Goal: Information Seeking & Learning: Learn about a topic

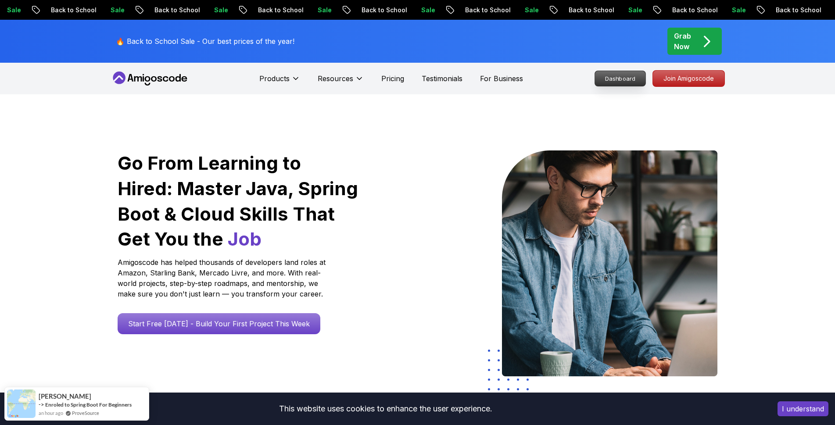
click at [630, 83] on p "Dashboard" at bounding box center [620, 78] width 50 height 15
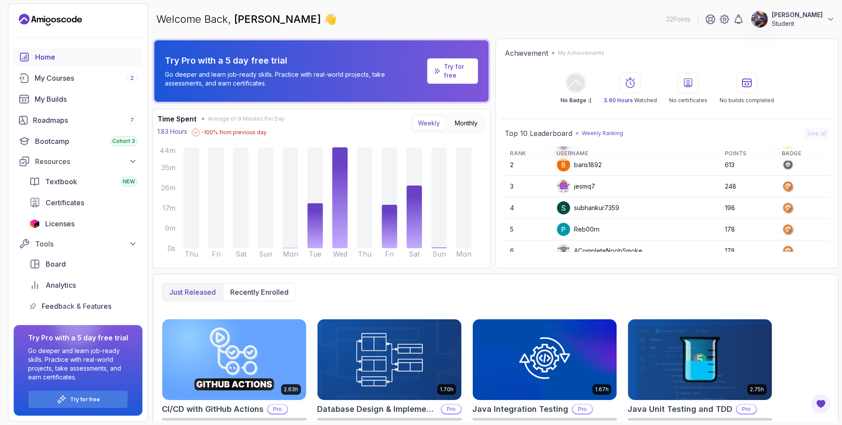
scroll to position [15, 0]
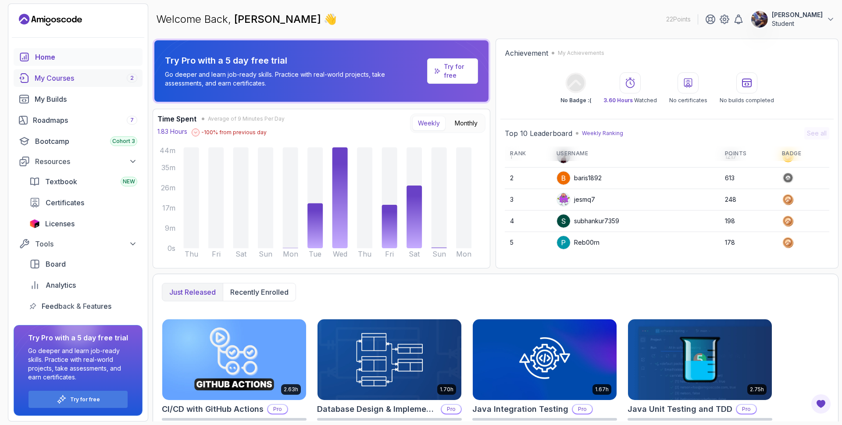
click at [82, 78] on div "My Courses 2" at bounding box center [86, 78] width 103 height 11
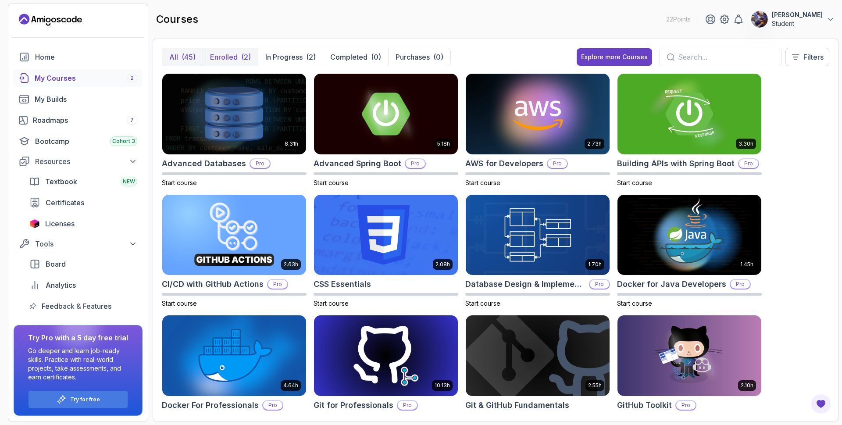
click at [236, 55] on p "Enrolled" at bounding box center [224, 57] width 28 height 11
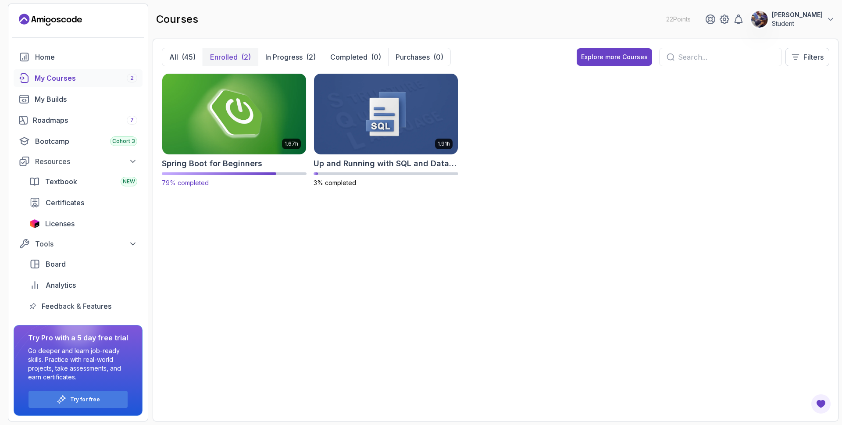
click at [234, 97] on img at bounding box center [234, 114] width 151 height 85
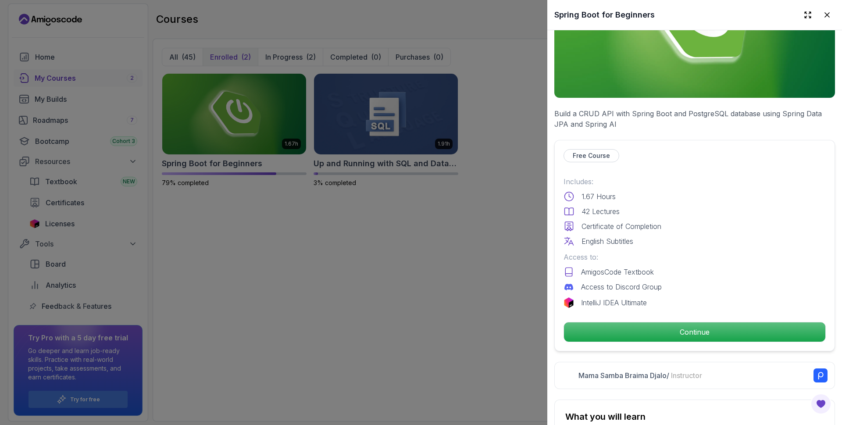
scroll to position [211, 0]
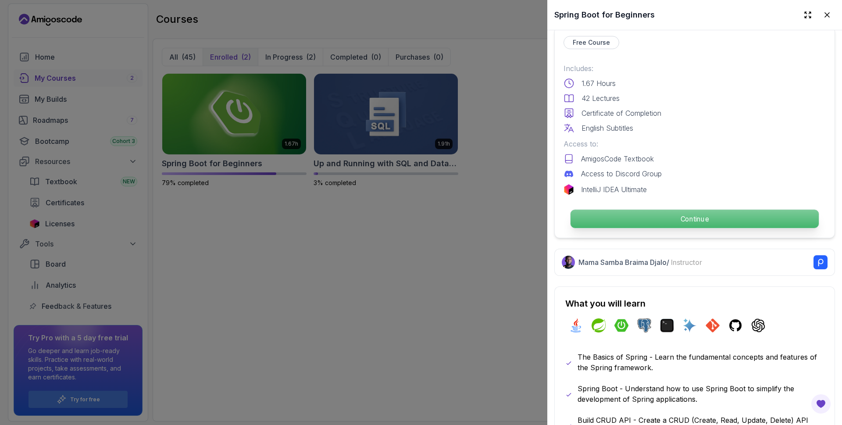
click at [638, 219] on p "Continue" at bounding box center [695, 219] width 248 height 18
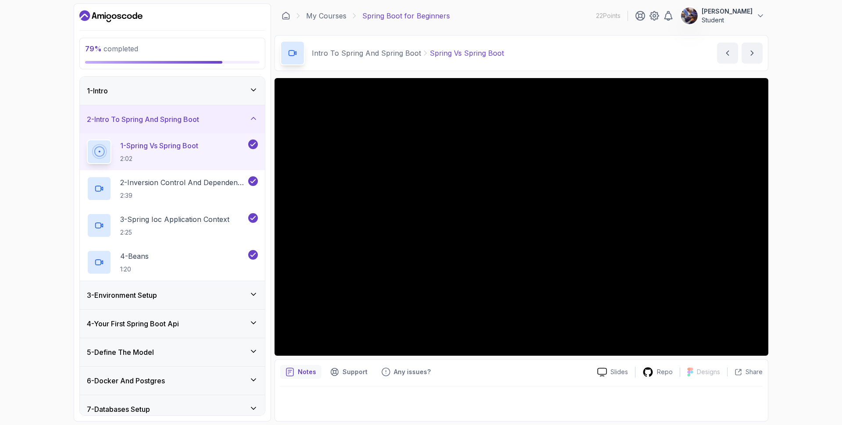
click at [254, 118] on icon at bounding box center [253, 118] width 4 height 2
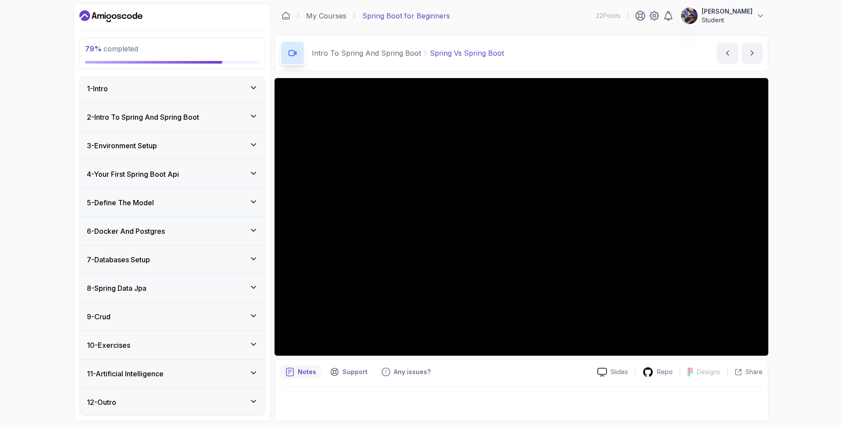
scroll to position [3, 0]
click at [164, 374] on h3 "11 - Artificial Intelligence" at bounding box center [125, 373] width 77 height 11
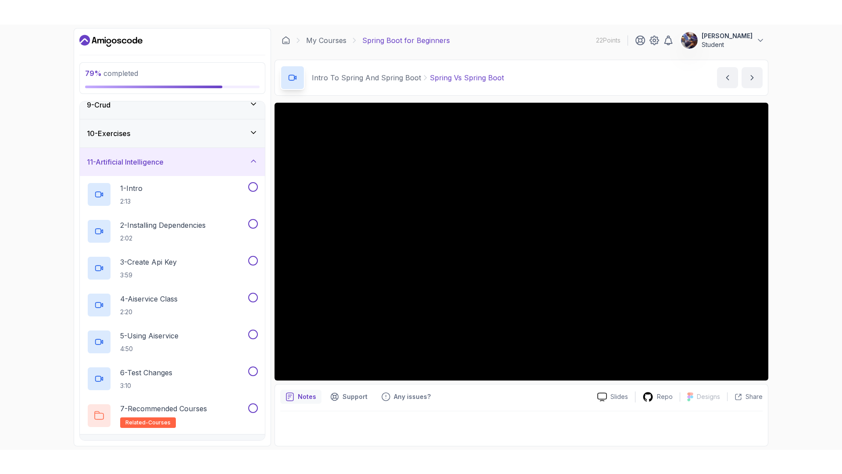
scroll to position [261, 0]
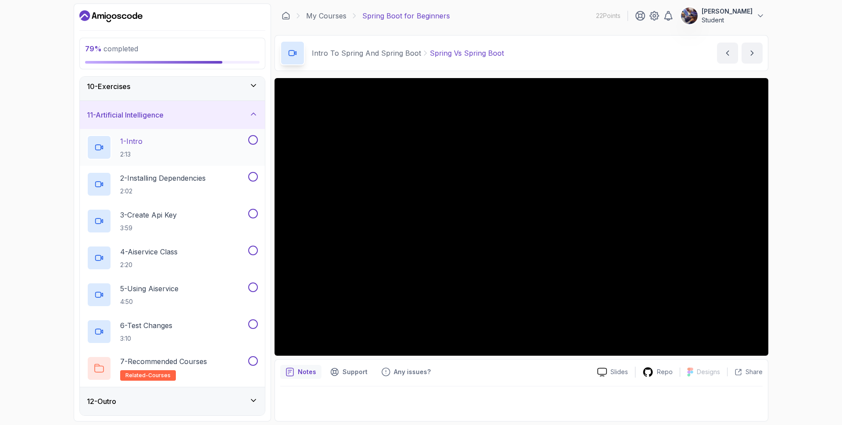
click at [152, 145] on div "1 - Intro 2:13" at bounding box center [167, 147] width 160 height 25
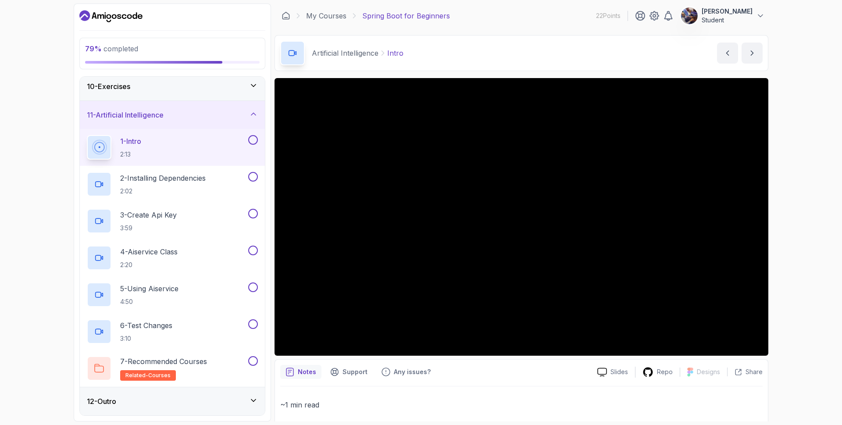
scroll to position [212, 0]
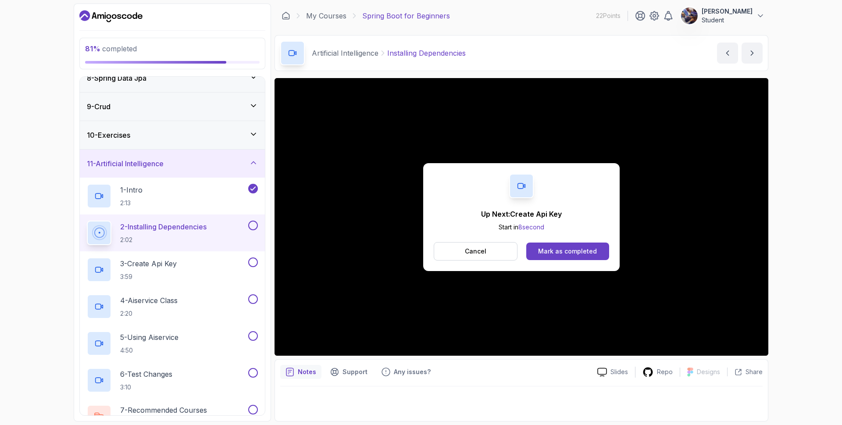
click at [257, 227] on button at bounding box center [253, 226] width 10 height 10
click at [256, 262] on button at bounding box center [253, 262] width 10 height 10
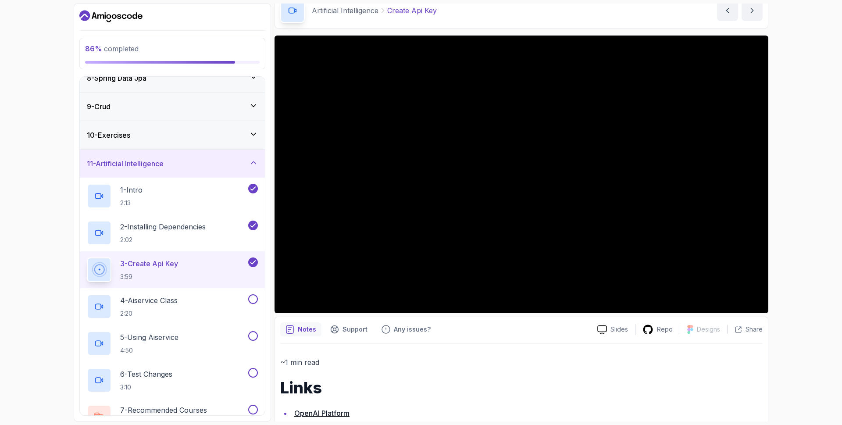
scroll to position [93, 0]
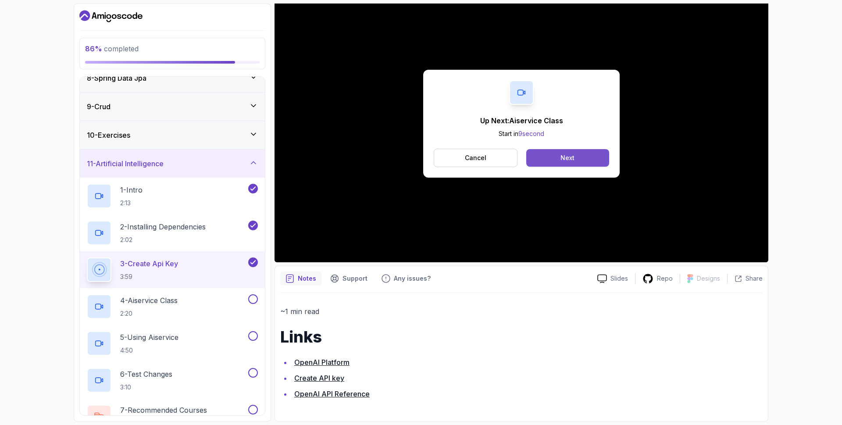
click at [556, 160] on button "Next" at bounding box center [567, 158] width 83 height 18
